Goal: Obtain resource: Obtain resource

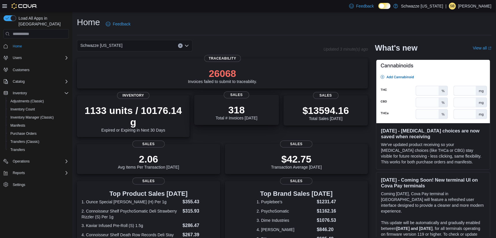
click at [241, 113] on p "318" at bounding box center [237, 110] width 42 height 12
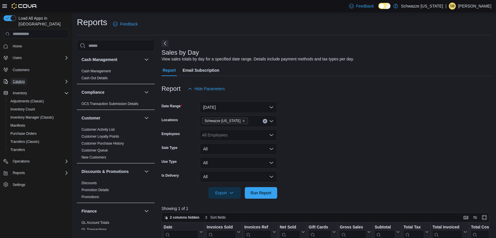
click at [23, 79] on span "Catalog" at bounding box center [19, 81] width 12 height 5
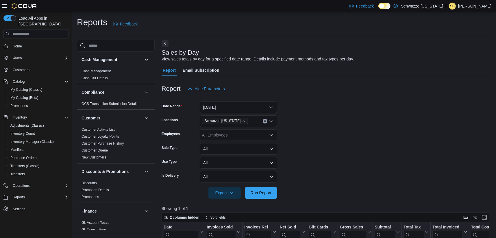
click at [24, 9] on div at bounding box center [19, 6] width 35 height 12
click at [33, 4] on img at bounding box center [25, 6] width 26 height 6
click at [19, 44] on span "Home" at bounding box center [17, 46] width 9 height 5
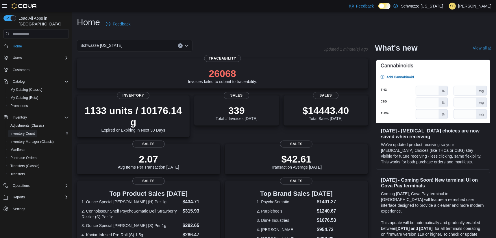
click at [29, 131] on span "Inventory Count" at bounding box center [22, 133] width 25 height 5
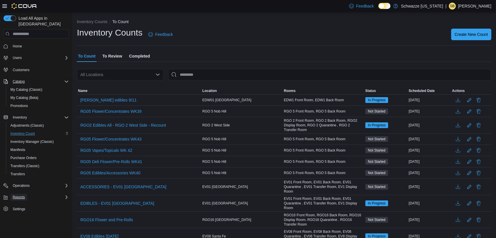
click at [12, 194] on button "Reports" at bounding box center [18, 197] width 17 height 7
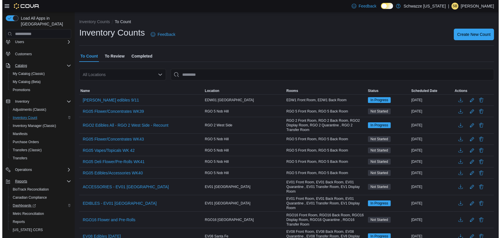
scroll to position [25, 0]
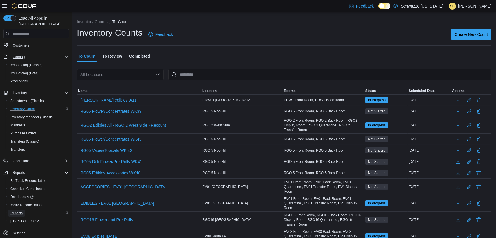
click at [20, 210] on span "Reports" at bounding box center [16, 213] width 12 height 7
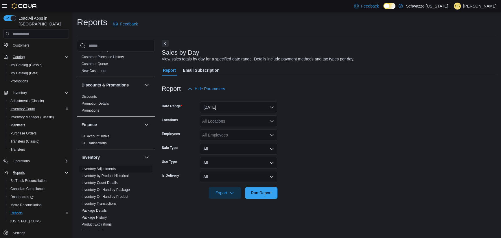
scroll to position [116, 0]
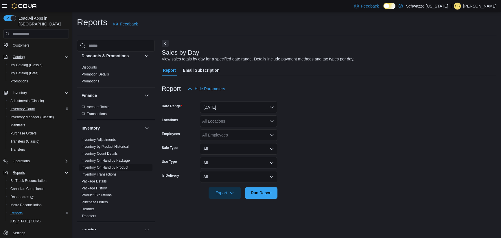
click at [122, 166] on link "Inventory On Hand by Product" at bounding box center [105, 167] width 47 height 4
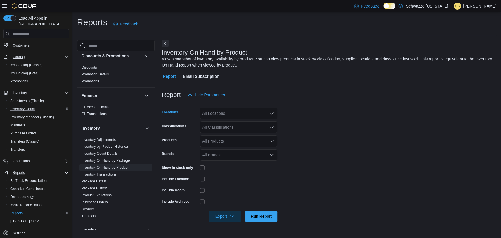
click at [267, 112] on div "All Locations" at bounding box center [238, 114] width 77 height 12
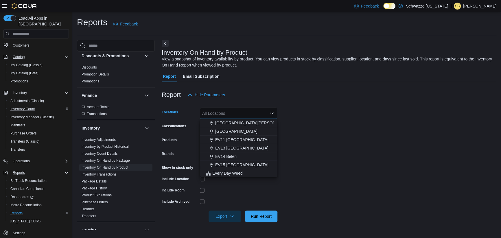
scroll to position [116, 0]
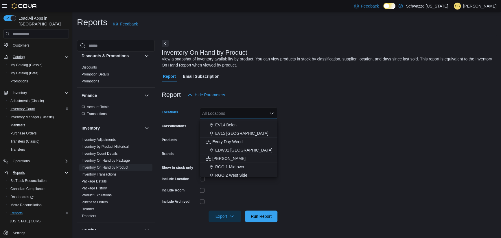
click at [234, 148] on span "EDW01 [GEOGRAPHIC_DATA]" at bounding box center [243, 150] width 57 height 6
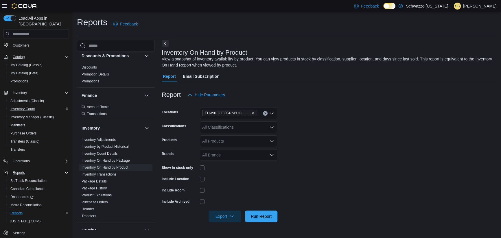
click at [309, 157] on form "Locations EDW01 Farmington Classifications All Classifications Products All Pro…" at bounding box center [329, 161] width 335 height 121
click at [219, 213] on span "Export" at bounding box center [224, 216] width 25 height 12
click at [236, 182] on span "Export to Excel" at bounding box center [226, 181] width 26 height 5
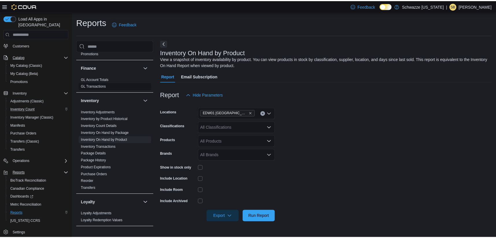
scroll to position [144, 0]
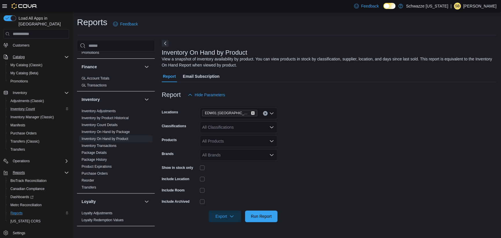
click at [251, 113] on icon "Remove EDW01 Farmington from selection in this group" at bounding box center [252, 112] width 3 height 3
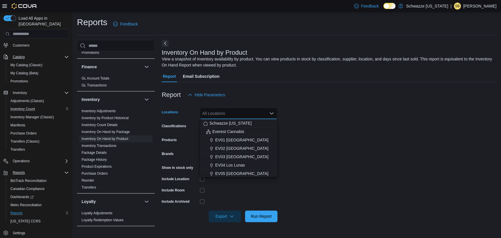
click at [313, 161] on form "Locations All Locations Combo box. Selected. Combo box input. All Locations. Ty…" at bounding box center [329, 161] width 335 height 121
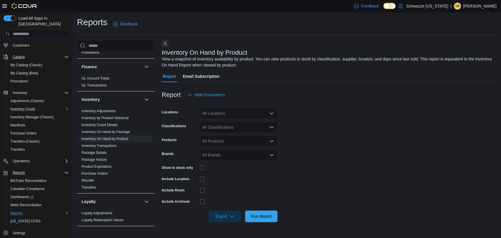
click at [249, 154] on div "All Brands" at bounding box center [238, 155] width 77 height 12
type input "****"
click at [232, 172] on span "Gold Fish Farms" at bounding box center [238, 173] width 71 height 6
click at [306, 187] on form "Locations All Locations Classifications All Classifications Products All Produc…" at bounding box center [329, 161] width 335 height 121
click at [258, 217] on span "Run Report" at bounding box center [261, 216] width 21 height 6
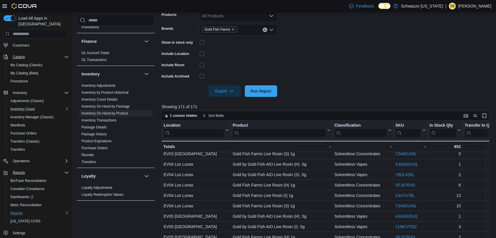
scroll to position [181, 0]
click at [253, 130] on input "search" at bounding box center [279, 132] width 93 height 9
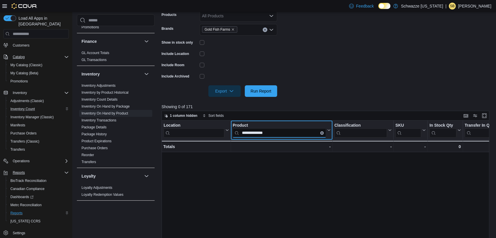
scroll to position [0, 0]
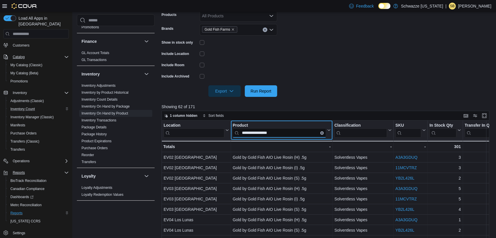
type input "**********"
click at [327, 68] on form "Locations All Locations Classifications All Classifications Products All Produc…" at bounding box center [327, 35] width 331 height 121
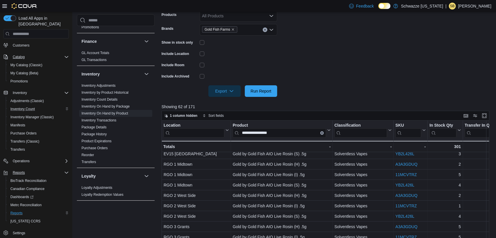
scroll to position [223, 0]
